Goal: Information Seeking & Learning: Learn about a topic

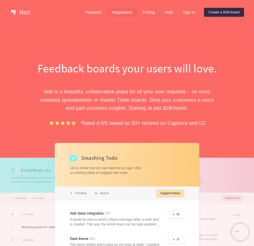
click at [129, 13] on link "Integrations" at bounding box center [122, 12] width 30 height 9
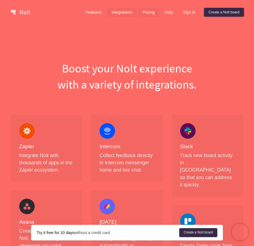
click at [149, 12] on link "Pricing" at bounding box center [148, 12] width 21 height 9
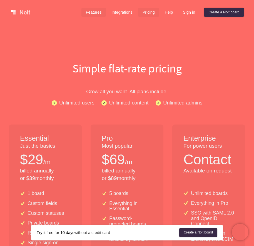
click at [99, 13] on link "Features" at bounding box center [94, 12] width 25 height 9
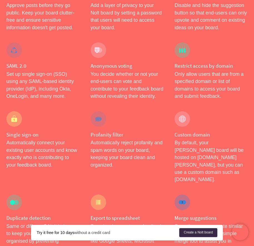
scroll to position [464, 0]
